Goal: Task Accomplishment & Management: Manage account settings

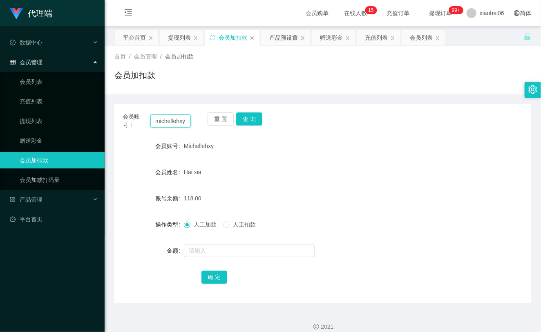
click at [176, 125] on input "michellehxy" at bounding box center [170, 121] width 40 height 13
click at [255, 120] on button "查 询" at bounding box center [249, 118] width 26 height 13
click at [255, 121] on div "重 置 查 询" at bounding box center [242, 120] width 68 height 17
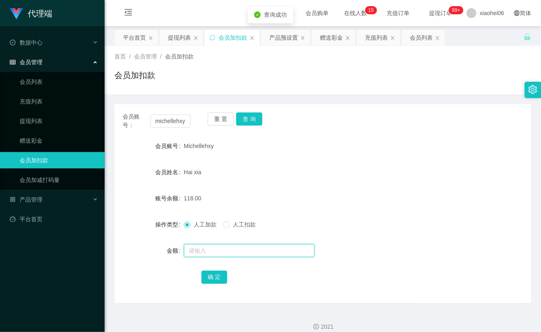
click at [246, 244] on input "text" at bounding box center [249, 250] width 131 height 13
type input "8"
click at [220, 275] on button "确 定" at bounding box center [215, 277] width 26 height 13
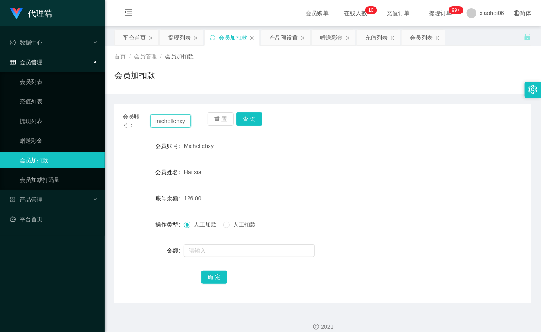
click at [165, 123] on input "michellehxy" at bounding box center [170, 121] width 40 height 13
click at [248, 117] on button "查 询" at bounding box center [249, 118] width 26 height 13
click at [248, 117] on div "重 置 查 询" at bounding box center [242, 120] width 68 height 17
drag, startPoint x: 248, startPoint y: 117, endPoint x: 259, endPoint y: 143, distance: 28.6
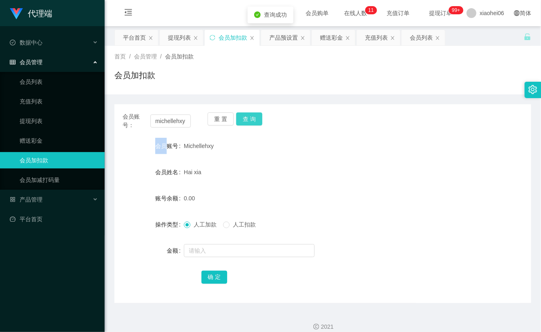
click at [248, 117] on button "查 询" at bounding box center [249, 118] width 26 height 13
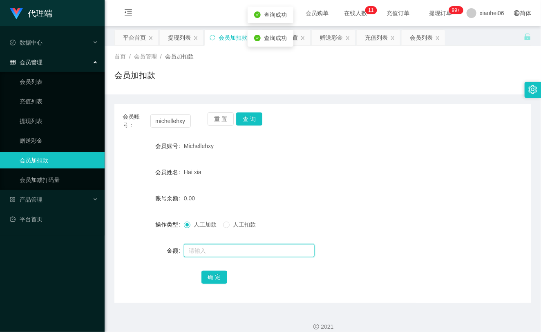
click at [213, 253] on input "text" at bounding box center [249, 250] width 131 height 13
type input "8"
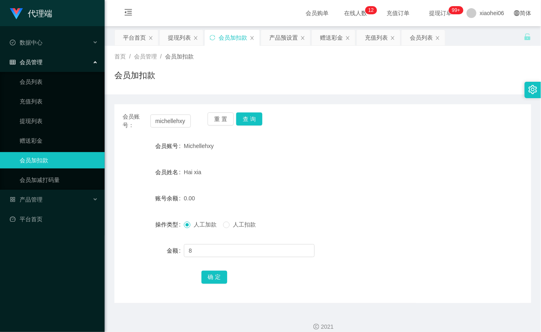
click at [210, 257] on div "8" at bounding box center [305, 251] width 243 height 16
click at [217, 249] on input "8" at bounding box center [249, 250] width 131 height 13
click at [215, 275] on button "确 定" at bounding box center [215, 277] width 26 height 13
click at [285, 186] on form "会员账号 Michellehxy 会员姓名 Hai xia 账号余额 8.00 操作类型 人工加款 人工扣款 金额 确 定" at bounding box center [323, 211] width 417 height 147
click at [50, 124] on link "提现列表" at bounding box center [59, 121] width 79 height 16
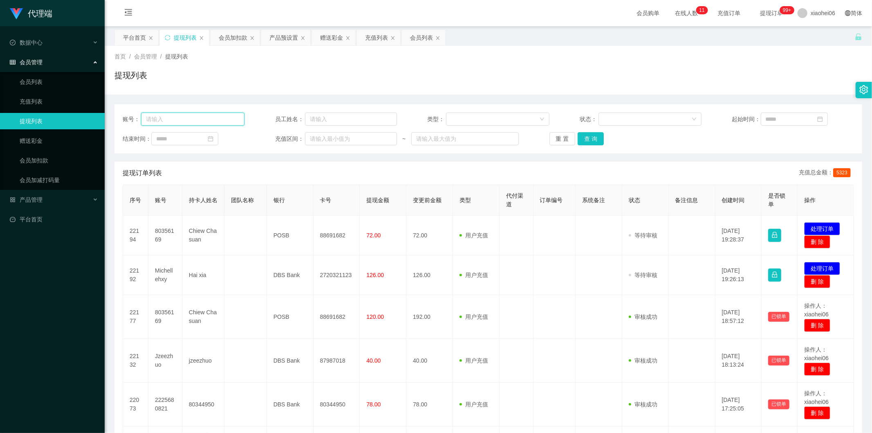
click at [176, 120] on input "text" at bounding box center [192, 118] width 103 height 13
paste input "michellehxy"
type input "michellehxy"
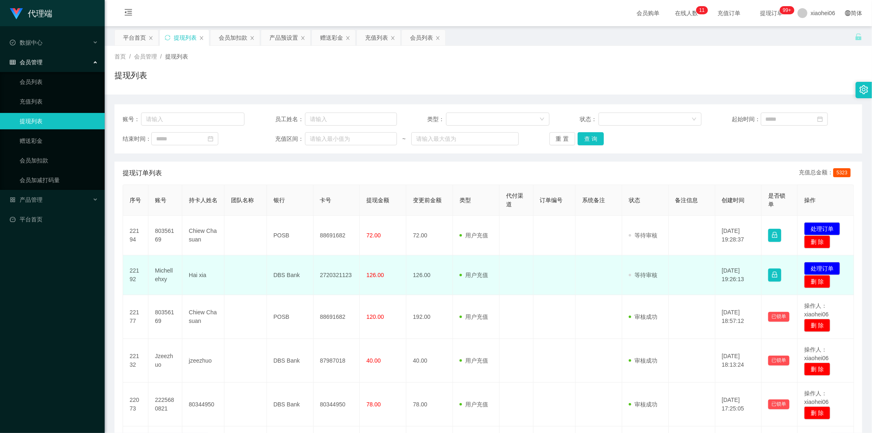
click at [165, 268] on td "Michellehxy" at bounding box center [165, 275] width 34 height 40
copy td "Michellehxy"
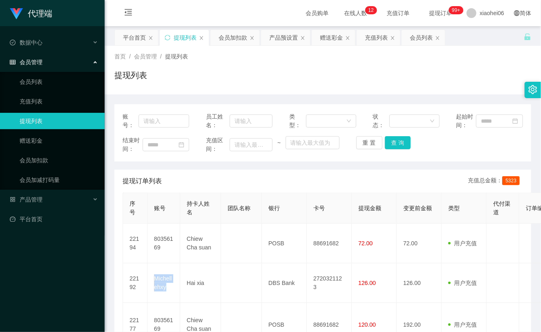
click at [45, 120] on link "提现列表" at bounding box center [59, 121] width 79 height 16
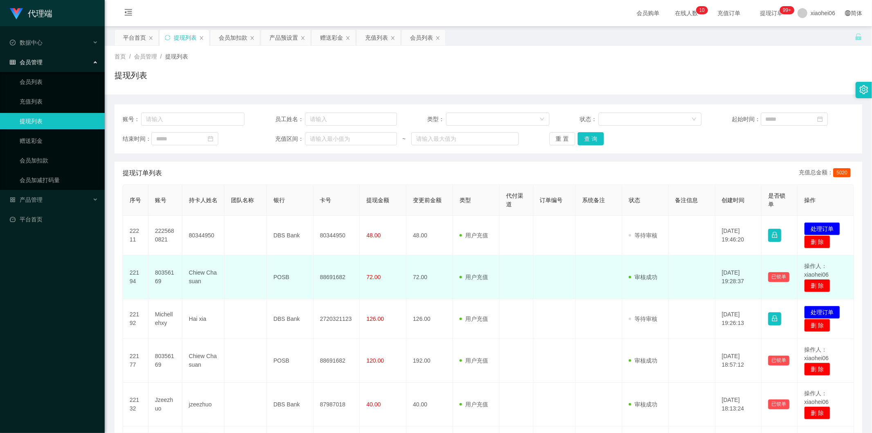
drag, startPoint x: 556, startPoint y: 289, endPoint x: 579, endPoint y: 290, distance: 23.3
click at [541, 290] on td at bounding box center [555, 277] width 42 height 44
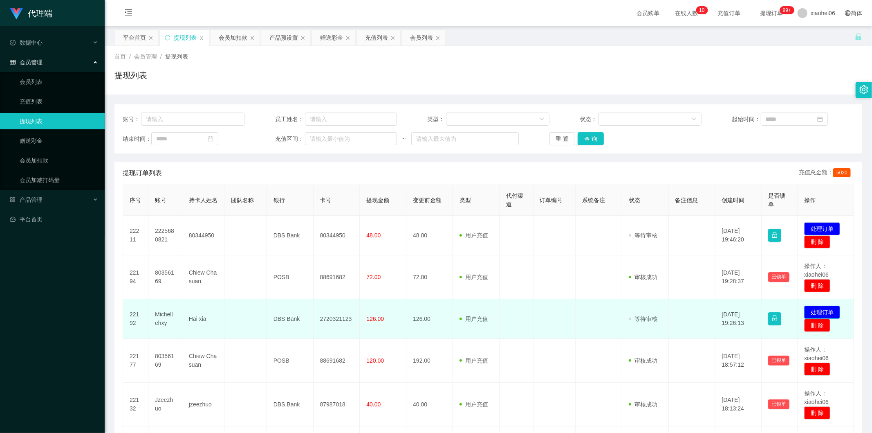
click at [541, 306] on button "处理订单" at bounding box center [822, 311] width 36 height 13
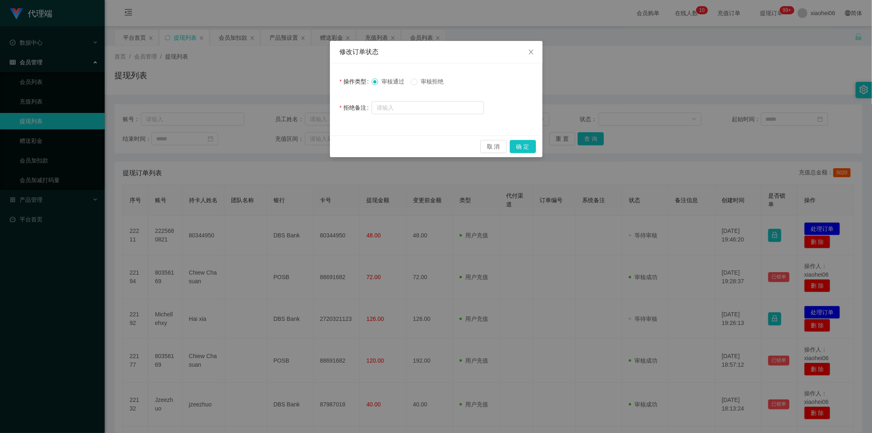
click at [524, 138] on div "取 消 确 定" at bounding box center [436, 146] width 213 height 22
click at [520, 145] on button "确 定" at bounding box center [523, 146] width 26 height 13
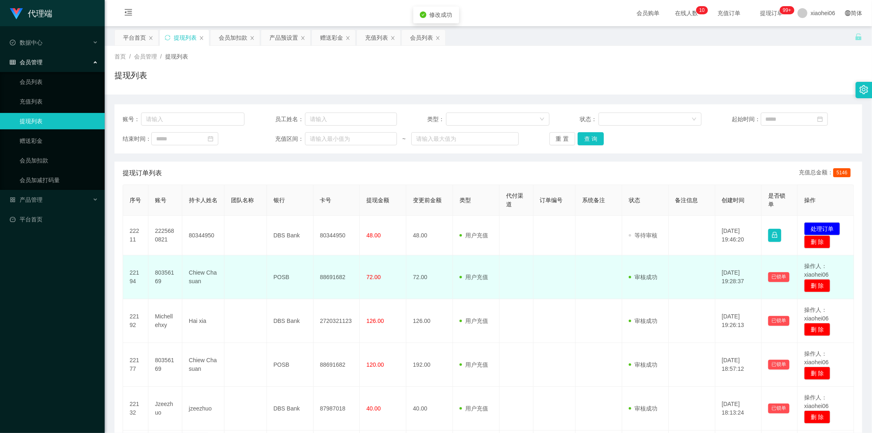
click at [493, 264] on td "用户充值 人工扣款" at bounding box center [476, 277] width 47 height 44
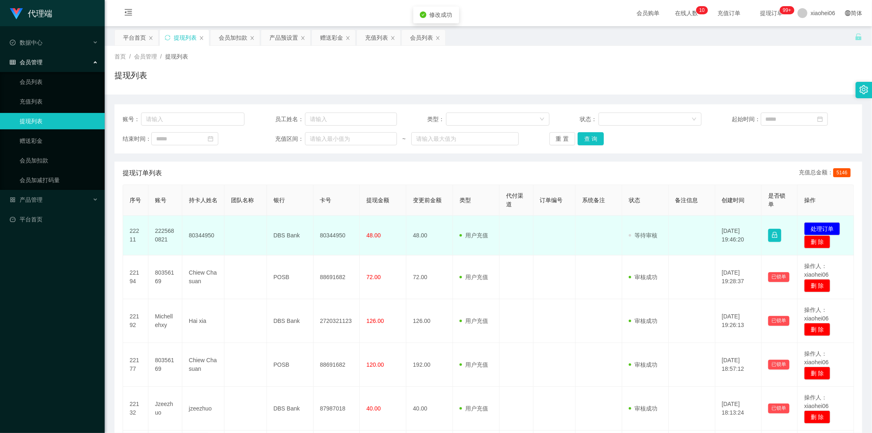
click at [420, 232] on td "48.00" at bounding box center [430, 236] width 47 height 40
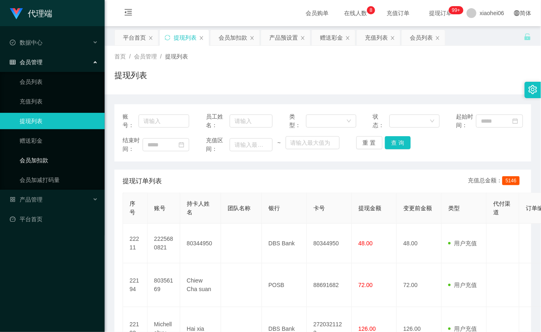
click at [56, 158] on link "会员加扣款" at bounding box center [59, 160] width 79 height 16
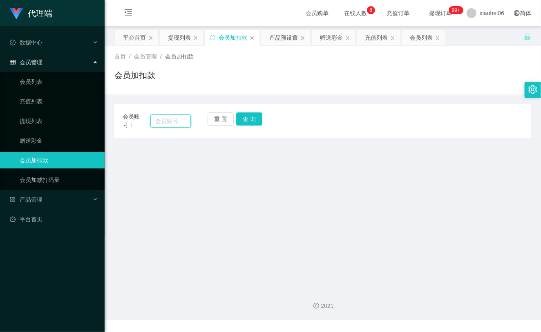
drag, startPoint x: 158, startPoint y: 120, endPoint x: 165, endPoint y: 121, distance: 7.0
click at [159, 120] on input "text" at bounding box center [170, 121] width 40 height 13
paste input "michellehxy"
type input "michellehxy"
drag, startPoint x: 56, startPoint y: 123, endPoint x: 70, endPoint y: 121, distance: 14.0
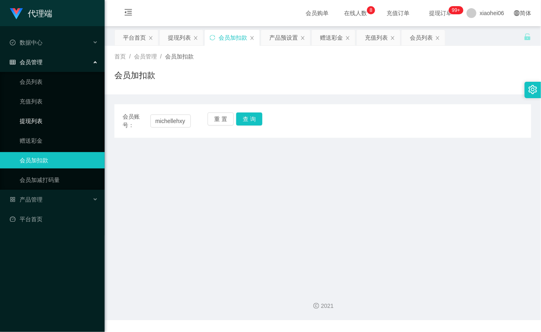
click at [56, 124] on link "提现列表" at bounding box center [59, 121] width 79 height 16
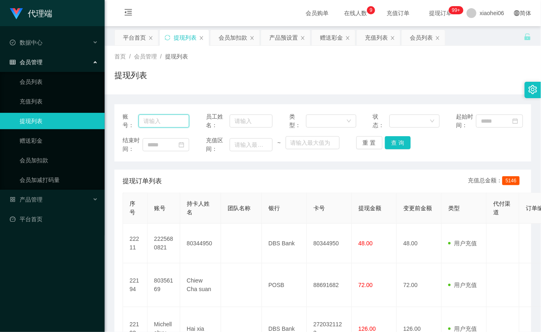
click at [163, 126] on input "text" at bounding box center [164, 121] width 51 height 13
paste input "michellehxy"
type input "michellehxy"
click at [398, 141] on button "查 询" at bounding box center [398, 142] width 26 height 13
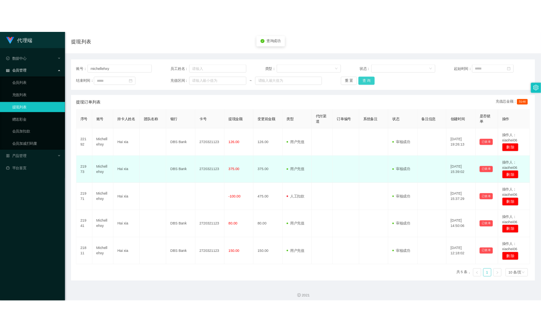
scroll to position [66, 0]
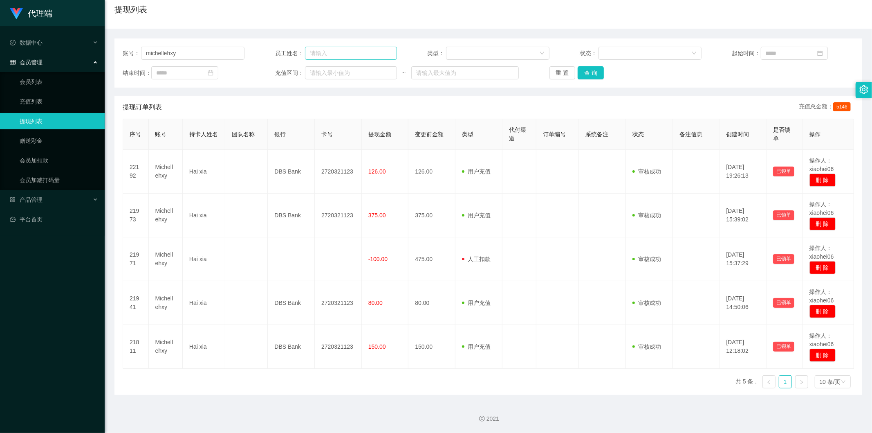
drag, startPoint x: 338, startPoint y: 64, endPoint x: 343, endPoint y: 56, distance: 9.5
click at [339, 63] on div "账号： michellehxy 员工姓名： 类型： 状态： 起始时间： 结束时间： 充值区间： ~ 重 置 查 询" at bounding box center [489, 62] width 748 height 49
click at [344, 55] on input "text" at bounding box center [351, 53] width 92 height 13
type input "v"
click at [189, 56] on input "michellehxy" at bounding box center [192, 53] width 103 height 13
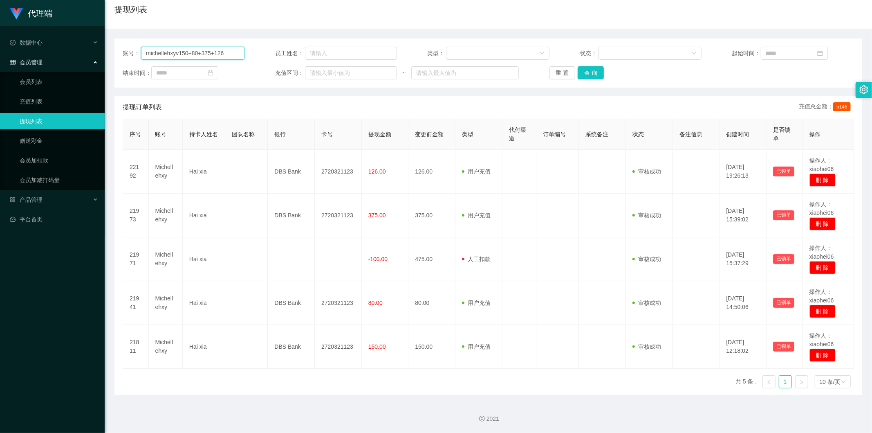
type input "michellehxy"
